Goal: Transaction & Acquisition: Obtain resource

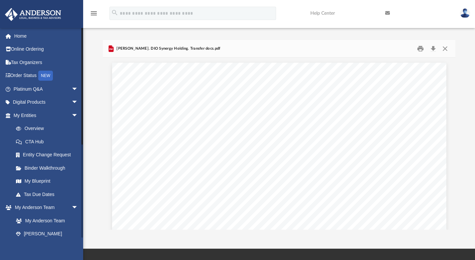
drag, startPoint x: 83, startPoint y: 50, endPoint x: 82, endPoint y: 61, distance: 11.0
click at [82, 61] on div at bounding box center [82, 133] width 2 height 210
click at [35, 127] on link "Overview" at bounding box center [48, 128] width 79 height 13
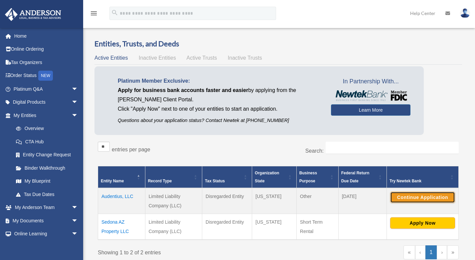
click at [436, 198] on button "Continue Application" at bounding box center [422, 196] width 65 height 11
click at [120, 195] on td "Audentius, LLC" at bounding box center [121, 201] width 47 height 26
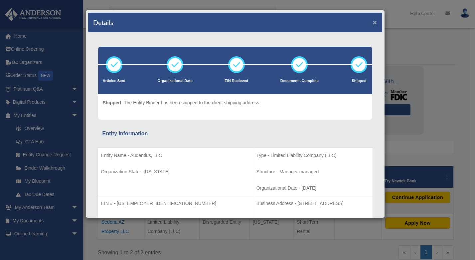
click at [373, 25] on button "×" at bounding box center [375, 22] width 4 height 7
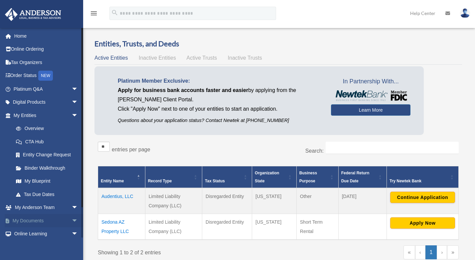
click at [37, 217] on link "My Documents arrow_drop_down" at bounding box center [47, 220] width 84 height 13
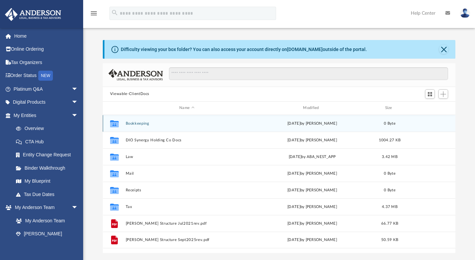
scroll to position [146, 348]
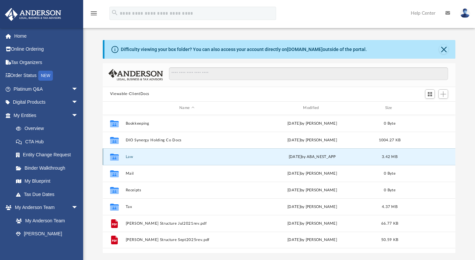
click at [130, 157] on button "Law" at bounding box center [186, 156] width 122 height 4
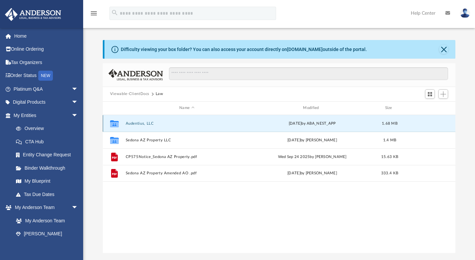
click at [138, 123] on button "Audentius, LLC" at bounding box center [186, 123] width 122 height 4
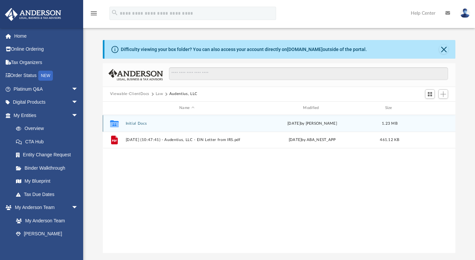
click at [132, 124] on button "Initial Docs" at bounding box center [186, 123] width 122 height 4
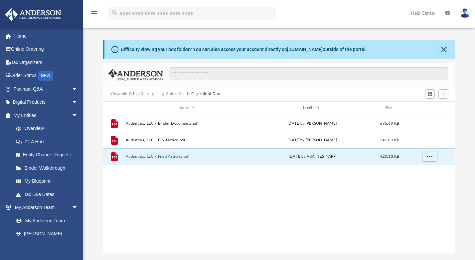
click at [170, 156] on button "Audentius, LLC - Filed Articles.pdf" at bounding box center [186, 156] width 122 height 4
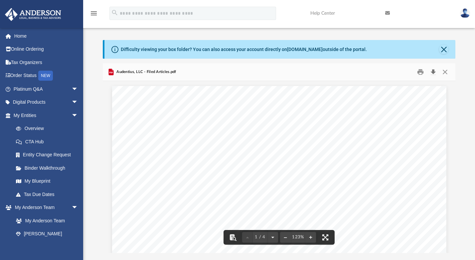
click at [433, 73] on button "Download" at bounding box center [433, 72] width 12 height 10
